Goal: Task Accomplishment & Management: Use online tool/utility

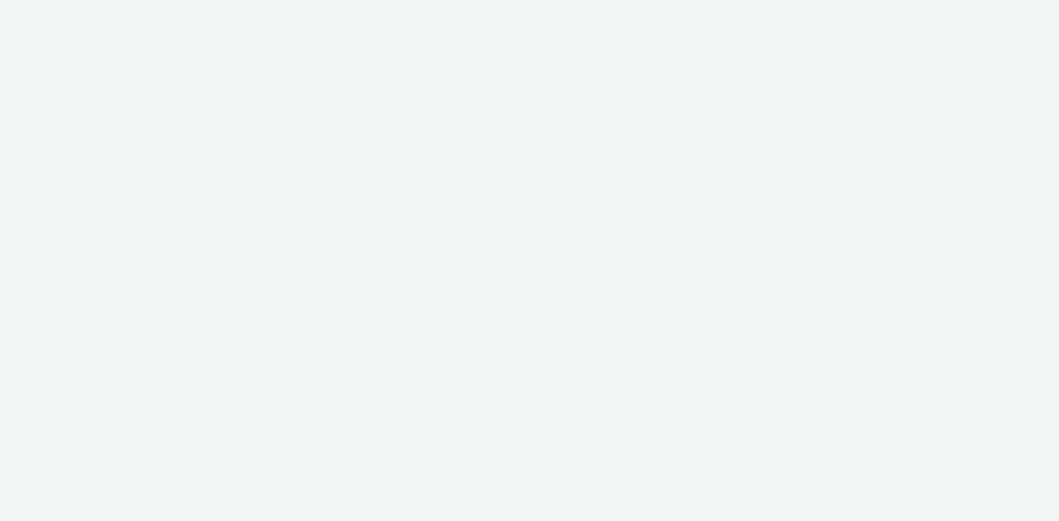
select select "736c65be-d9cf-44d3-ad4f-8a567b391e95"
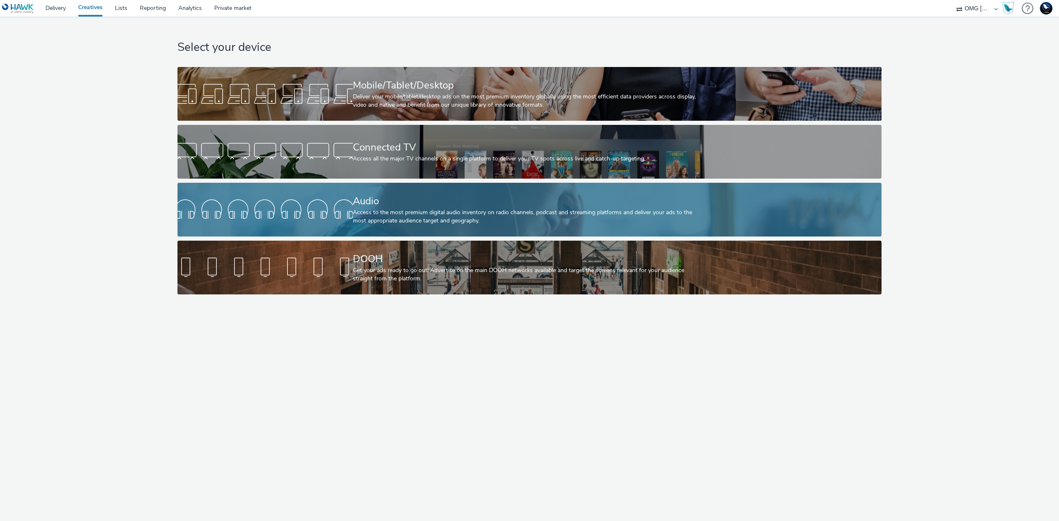
click at [766, 199] on link "Audio Access to the most premium digital audio inventory on radio channels, pod…" at bounding box center [529, 210] width 704 height 54
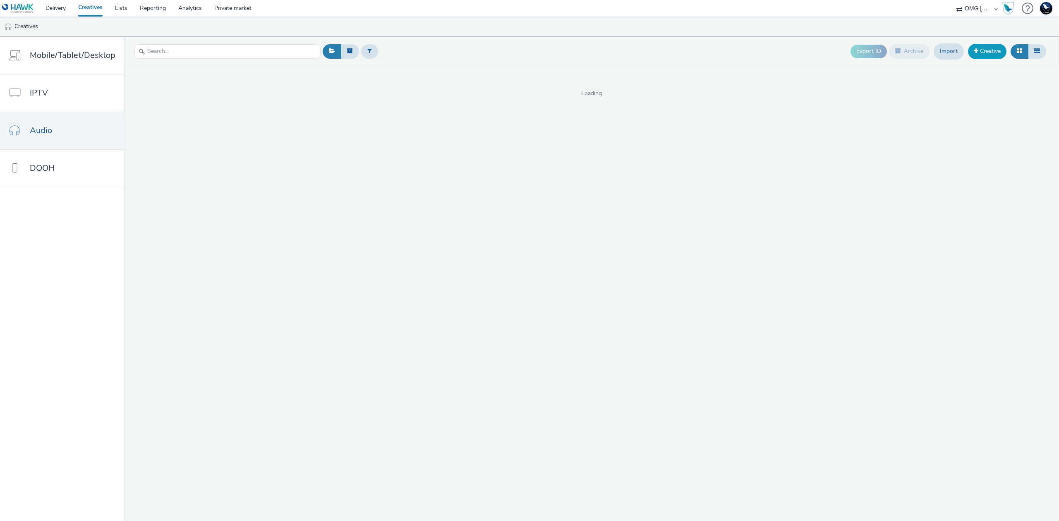
click at [996, 49] on link "Creative" at bounding box center [987, 51] width 38 height 15
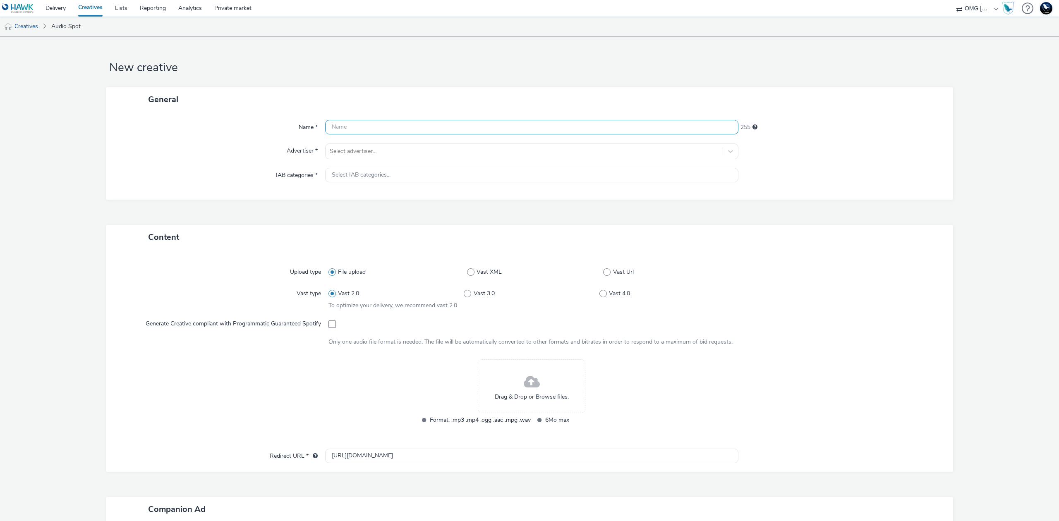
click at [536, 131] on input "text" at bounding box center [531, 127] width 413 height 14
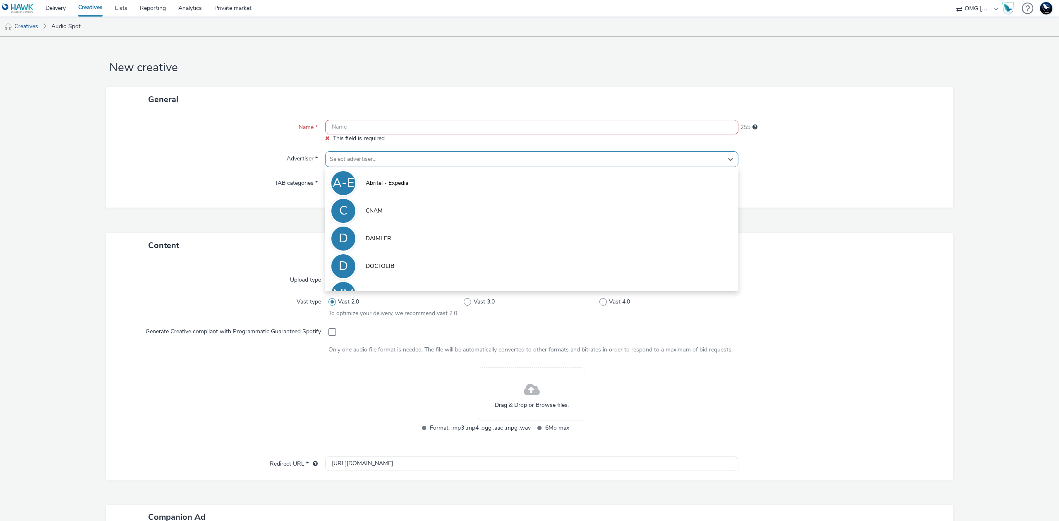
click at [526, 147] on div "Name * This field is required 255 Advertiser * option Abritel - Expedia focused…" at bounding box center [529, 160] width 847 height 96
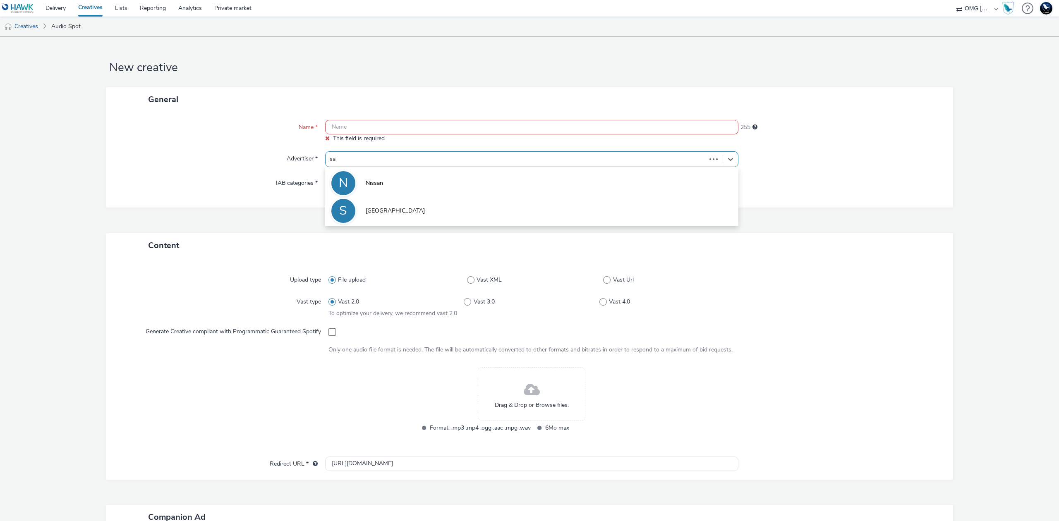
type input "sar"
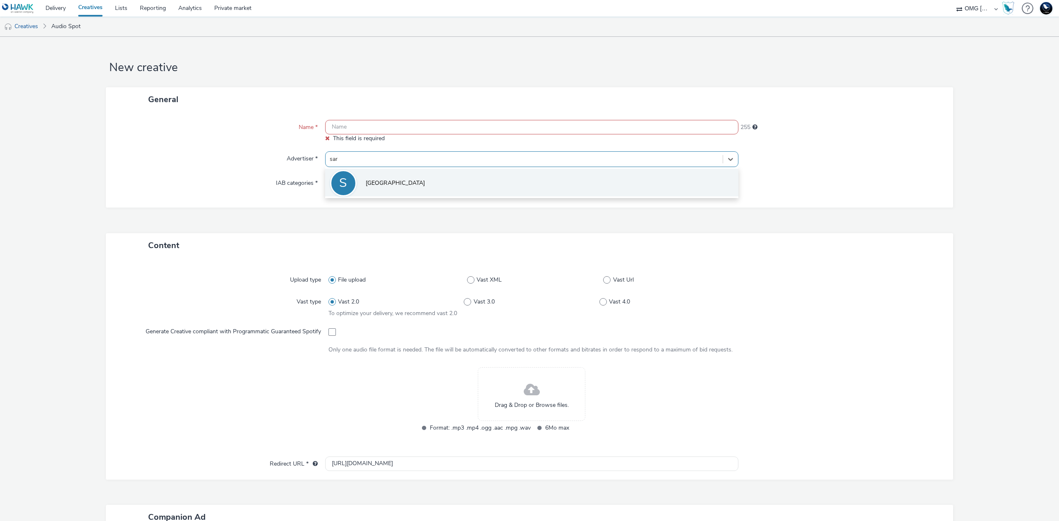
click at [524, 186] on li "S Sarenza" at bounding box center [531, 183] width 413 height 28
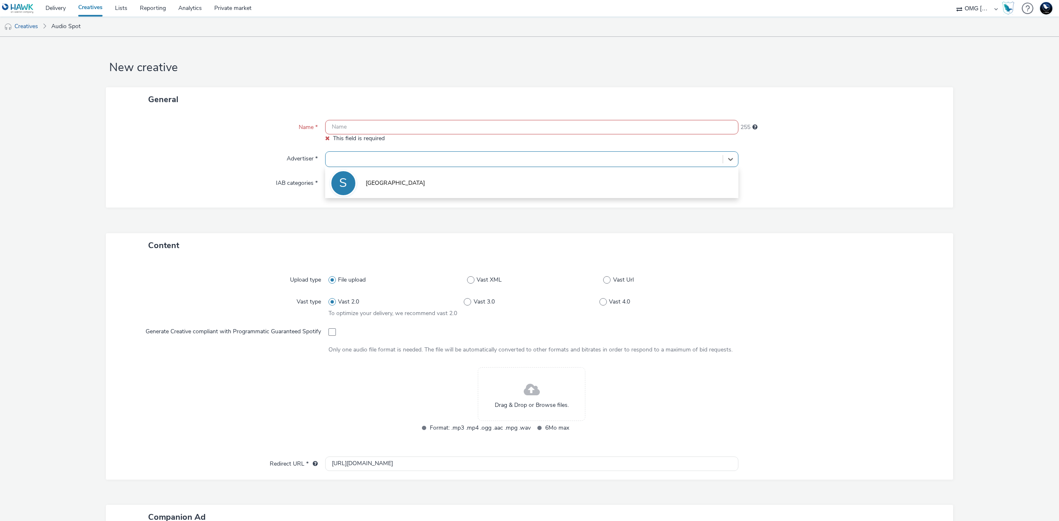
type input "[URL][DOMAIN_NAME]"
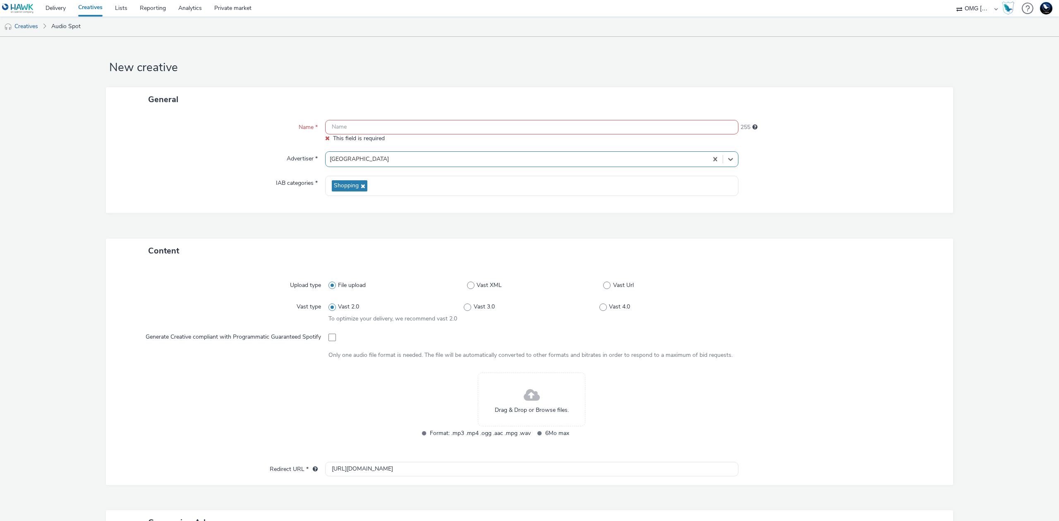
click at [535, 129] on input "text" at bounding box center [531, 127] width 413 height 14
click at [393, 123] on input "text" at bounding box center [531, 127] width 413 height 14
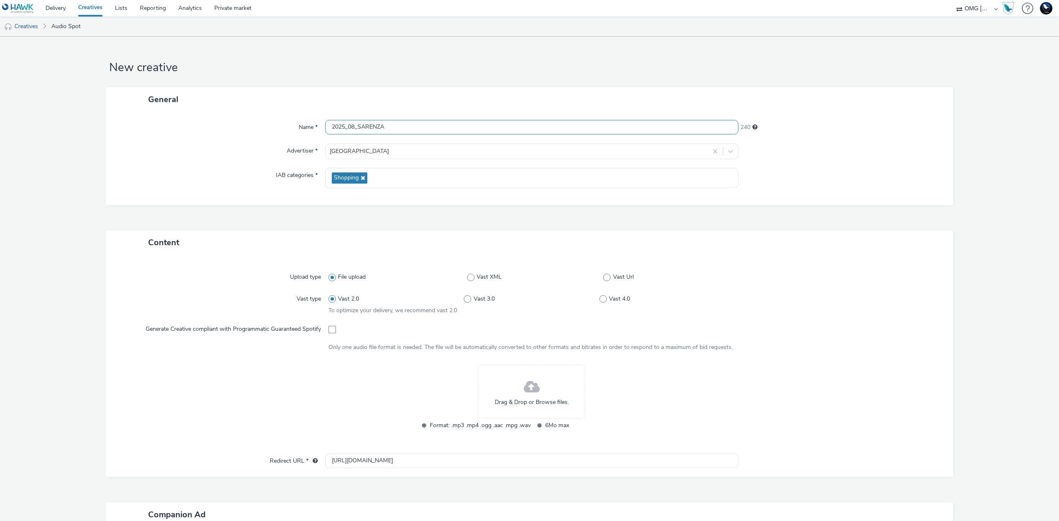
click at [424, 125] on input "2025_08_SARENZA" at bounding box center [531, 127] width 413 height 14
click at [353, 125] on input "2025_08_SARENZA" at bounding box center [531, 127] width 413 height 14
click at [457, 128] on input "2025_09_SARENZA" at bounding box center [531, 127] width 413 height 14
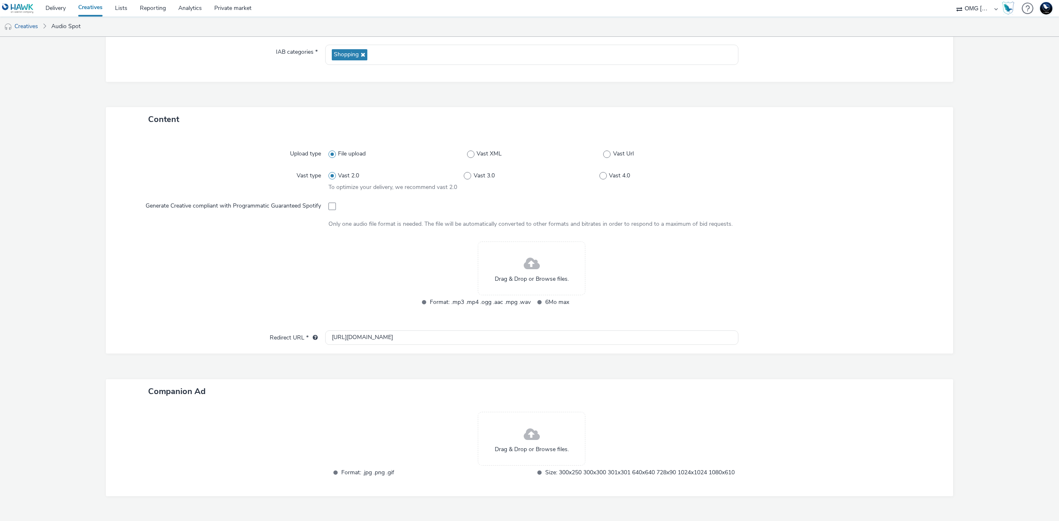
scroll to position [155, 0]
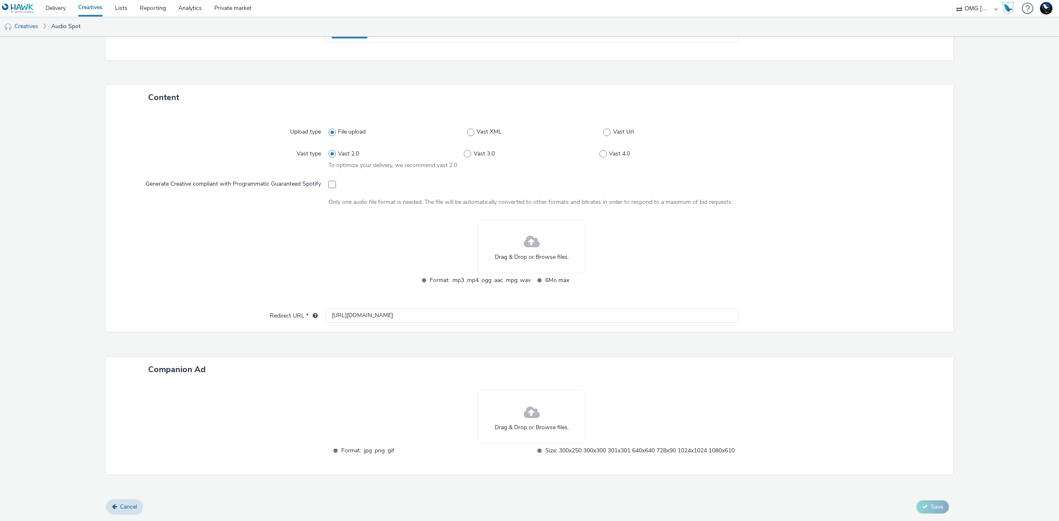
type input "2025_09_SARENZA"
click at [525, 240] on span at bounding box center [532, 242] width 16 height 22
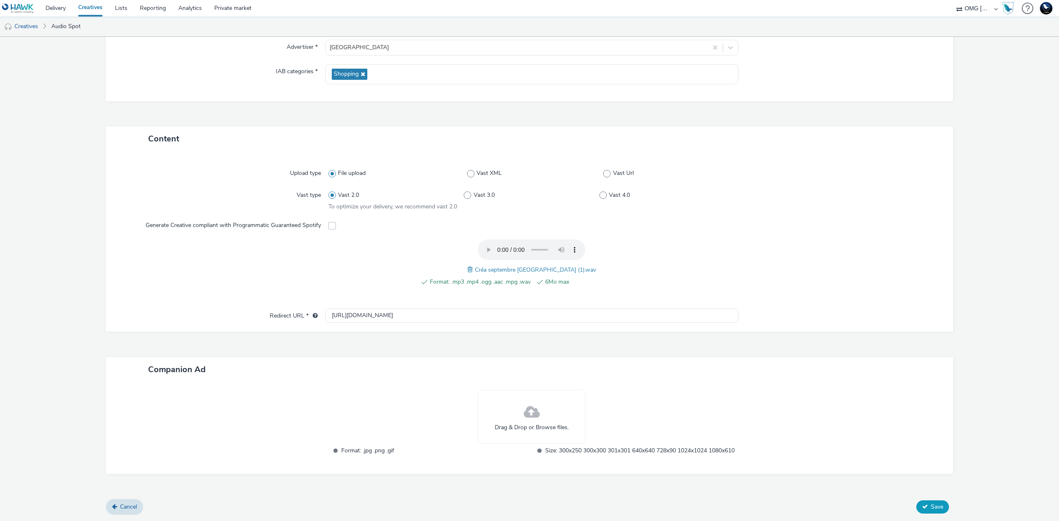
scroll to position [112, 0]
click at [930, 508] on span "Save" at bounding box center [936, 507] width 12 height 8
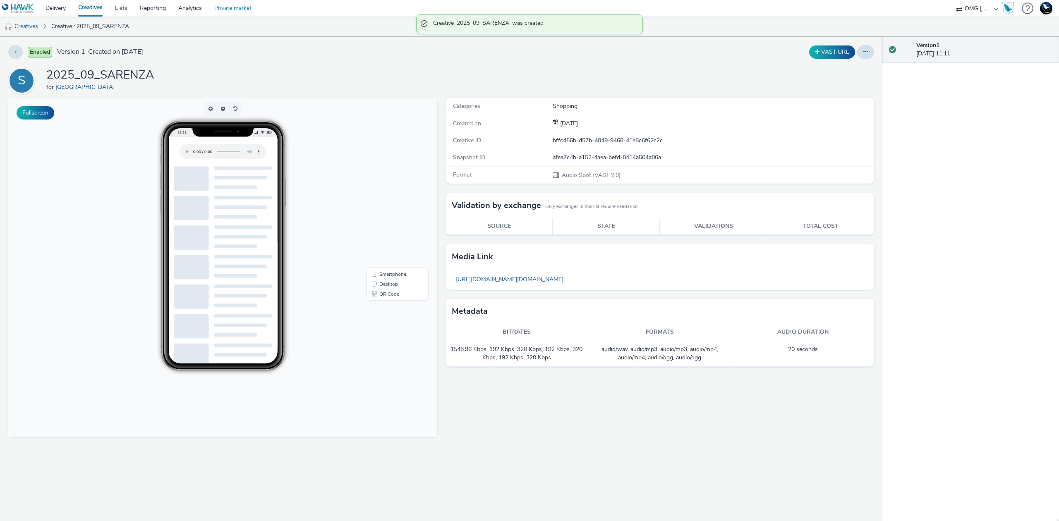
click at [234, 8] on link "Private market" at bounding box center [233, 8] width 50 height 17
